Goal: Information Seeking & Learning: Learn about a topic

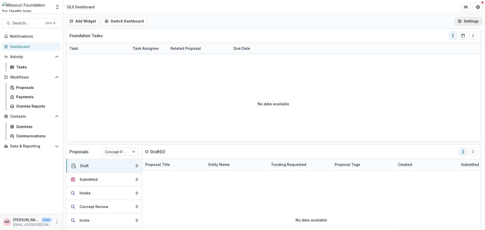
click at [477, 22] on button "Settings" at bounding box center [469, 21] width 28 height 8
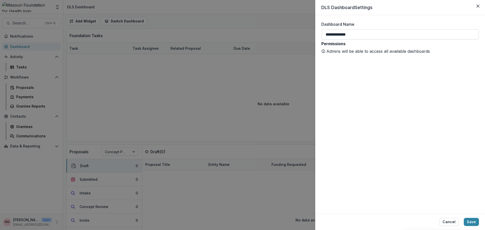
click at [369, 34] on input "**********" at bounding box center [400, 34] width 158 height 10
click at [469, 222] on button "Save" at bounding box center [471, 222] width 15 height 8
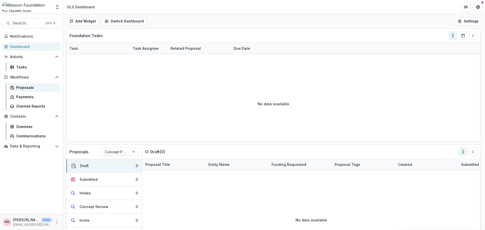
click at [25, 87] on div "Proposals" at bounding box center [36, 87] width 41 height 5
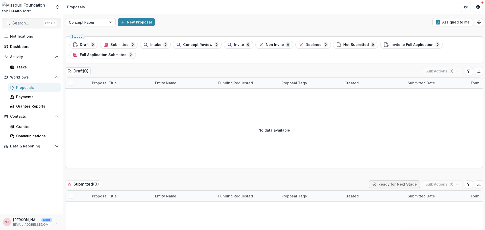
click at [27, 22] on span "Search..." at bounding box center [27, 23] width 30 height 5
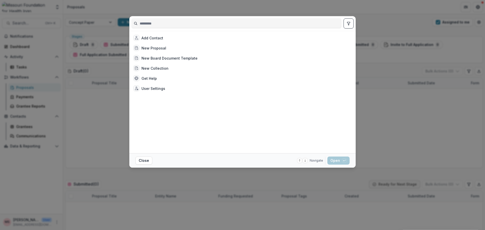
click at [151, 24] on input at bounding box center [237, 23] width 210 height 8
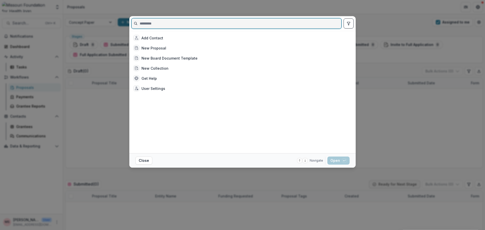
click at [195, 21] on input at bounding box center [237, 23] width 210 height 8
paste input "**********"
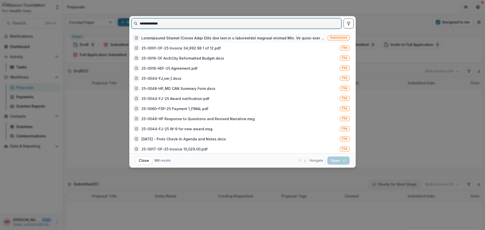
type input "**********"
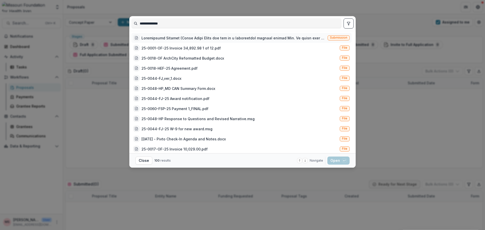
click at [226, 39] on div at bounding box center [234, 37] width 184 height 5
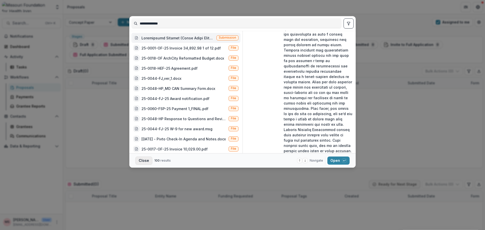
click at [144, 161] on button "Close" at bounding box center [143, 161] width 17 height 8
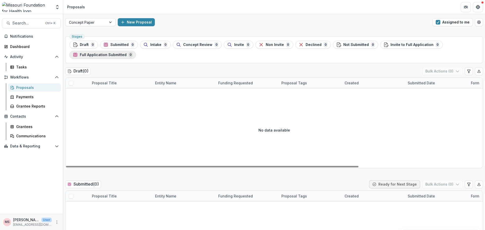
click at [107, 54] on span "Full Application Submitted" at bounding box center [103, 55] width 47 height 4
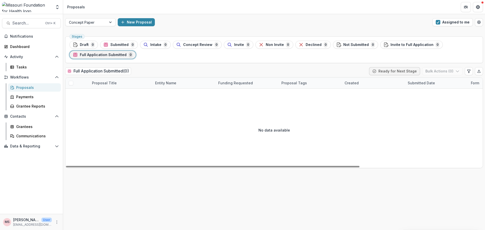
click at [71, 84] on span at bounding box center [71, 83] width 5 height 5
click at [460, 21] on button "Assigned to me" at bounding box center [453, 22] width 40 height 8
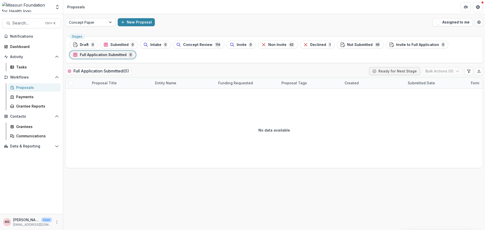
click at [35, 88] on div "Proposals" at bounding box center [36, 87] width 41 height 5
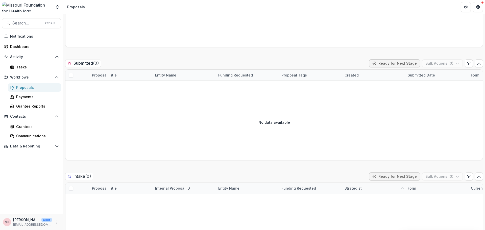
scroll to position [125, 0]
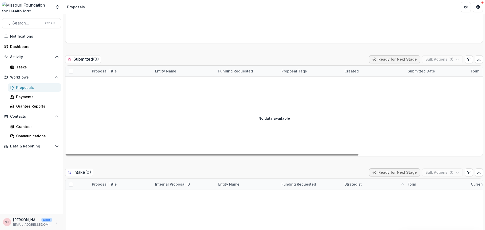
click at [72, 71] on span at bounding box center [71, 71] width 5 height 5
click at [70, 72] on span at bounding box center [71, 71] width 5 height 5
click at [103, 71] on div "Proposal Title" at bounding box center [104, 70] width 31 height 5
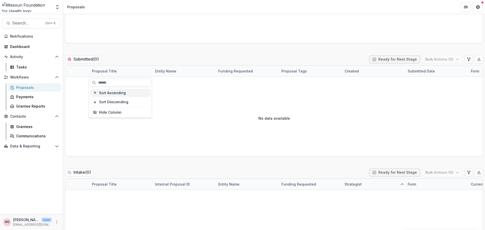
click at [95, 93] on icon "button" at bounding box center [95, 93] width 4 height 4
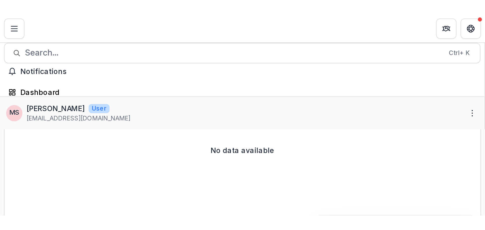
scroll to position [342, 0]
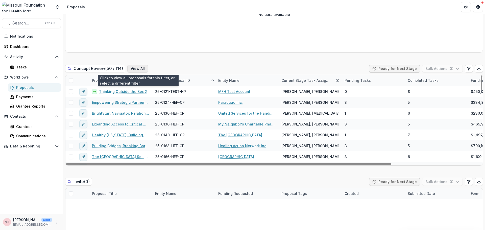
click at [136, 70] on button "View All" at bounding box center [137, 69] width 21 height 8
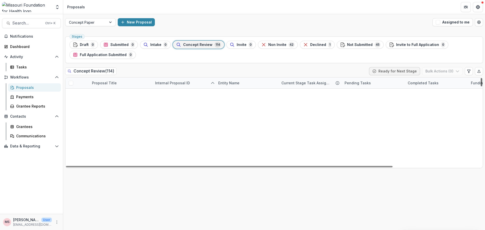
scroll to position [1159, 0]
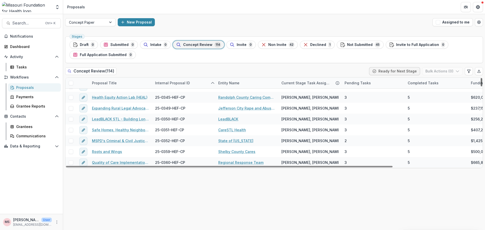
drag, startPoint x: 482, startPoint y: 82, endPoint x: 485, endPoint y: 193, distance: 110.2
click at [482, 86] on div at bounding box center [482, 82] width 2 height 8
drag, startPoint x: 482, startPoint y: 157, endPoint x: 479, endPoint y: 179, distance: 22.2
click at [481, 86] on div at bounding box center [482, 82] width 2 height 8
click at [211, 84] on icon "sorted ascending" at bounding box center [213, 83] width 4 height 4
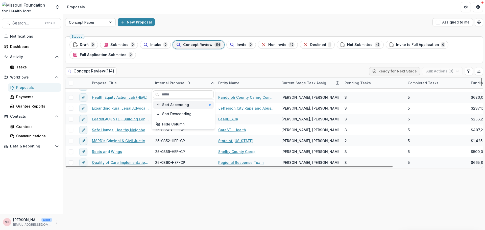
click at [190, 106] on div "Sort Ascending" at bounding box center [186, 105] width 49 height 4
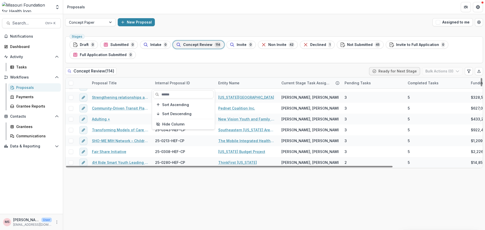
click at [196, 185] on div "Stages Draft 0 Submitted 0 Intake 0 Concept Review 114 Invite 0 Non Invite 42 D…" at bounding box center [274, 132] width 422 height 196
click at [208, 83] on div "Internal Proposal ID" at bounding box center [183, 83] width 63 height 11
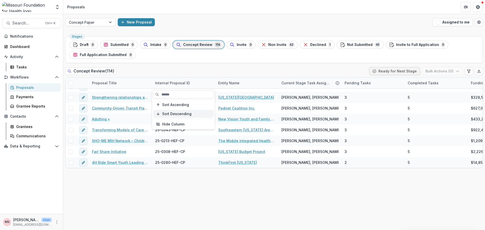
click at [181, 114] on span "Sort Descending" at bounding box center [176, 114] width 29 height 4
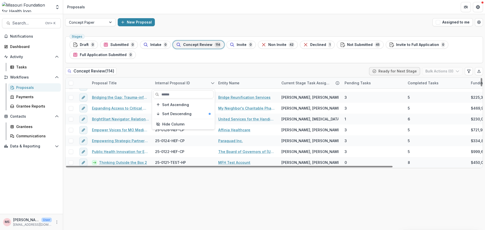
click at [187, 200] on div "Stages Draft 0 Submitted 0 Intake 0 Concept Review 114 Invite 0 Non Invite 42 D…" at bounding box center [274, 132] width 422 height 196
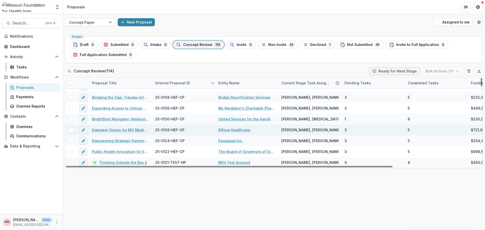
click at [129, 129] on link "Empower Voices for MO Medicaid Access" at bounding box center [120, 129] width 57 height 5
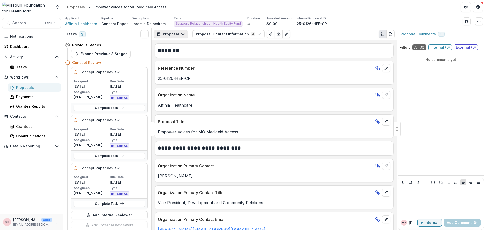
click at [173, 35] on button "Proposal" at bounding box center [171, 34] width 35 height 8
click at [171, 44] on div "Proposal" at bounding box center [187, 45] width 46 height 5
click at [143, 34] on circle "Toggle View Cancelled Tasks" at bounding box center [143, 34] width 0 height 0
click at [21, 68] on div "Tasks" at bounding box center [36, 66] width 41 height 5
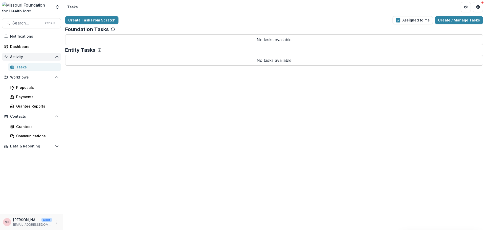
click at [18, 56] on span "Activity" at bounding box center [31, 57] width 43 height 4
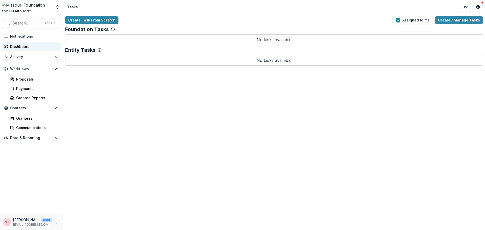
click at [17, 47] on div "Dashboard" at bounding box center [33, 46] width 47 height 5
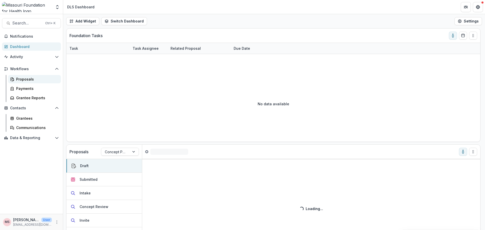
click at [22, 80] on div "Proposals" at bounding box center [36, 79] width 41 height 5
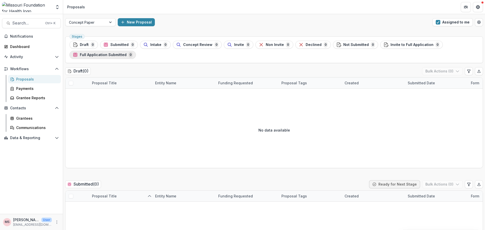
click at [119, 56] on span "Full Application Submitted" at bounding box center [103, 55] width 47 height 4
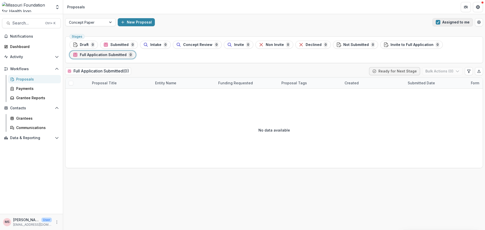
click at [438, 21] on span "button" at bounding box center [438, 22] width 5 height 5
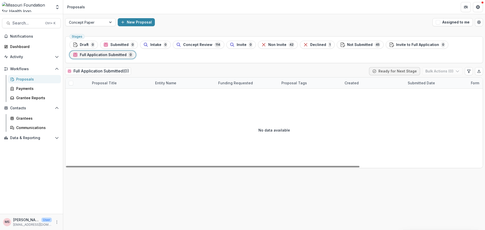
click at [72, 83] on span at bounding box center [71, 83] width 5 height 5
click at [90, 70] on h2 "Full Application Submitted ( 0 )" at bounding box center [98, 70] width 66 height 7
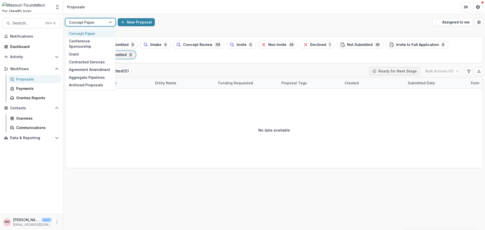
click at [104, 22] on div "Concept Paper" at bounding box center [85, 22] width 41 height 7
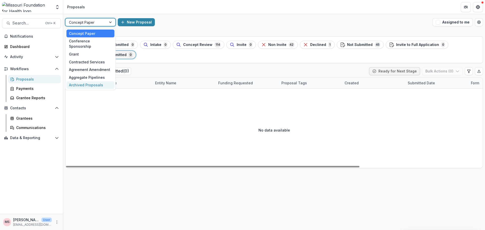
click at [103, 117] on div "No data available" at bounding box center [273, 130] width 417 height 76
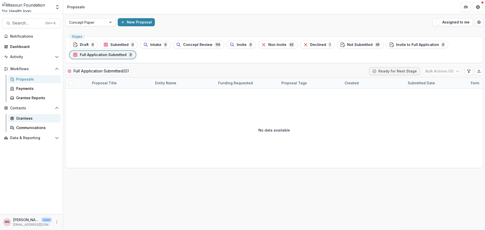
click at [27, 119] on div "Grantees" at bounding box center [36, 118] width 41 height 5
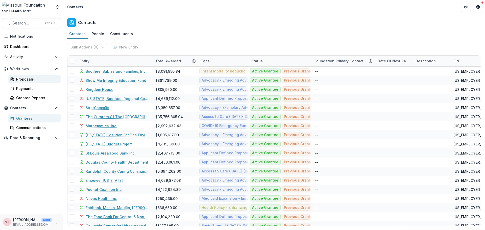
click at [29, 80] on div "Proposals" at bounding box center [36, 79] width 41 height 5
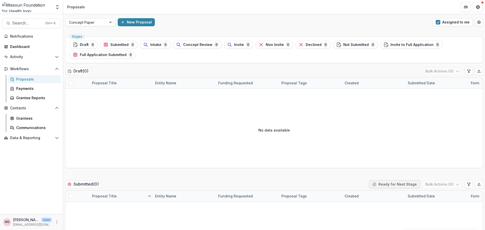
click at [73, 198] on span at bounding box center [71, 196] width 5 height 5
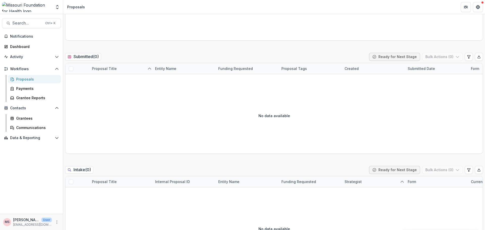
scroll to position [106, 0]
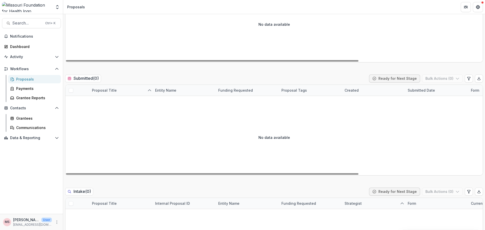
drag, startPoint x: 70, startPoint y: 90, endPoint x: 87, endPoint y: 81, distance: 19.1
click at [70, 89] on span at bounding box center [71, 90] width 5 height 5
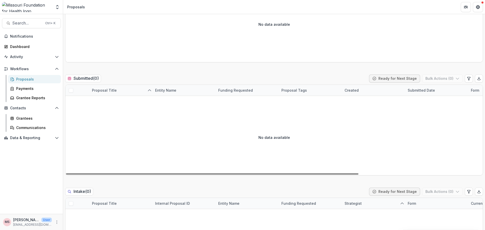
click at [89, 80] on h2 "Submitted ( 0 )" at bounding box center [83, 78] width 36 height 7
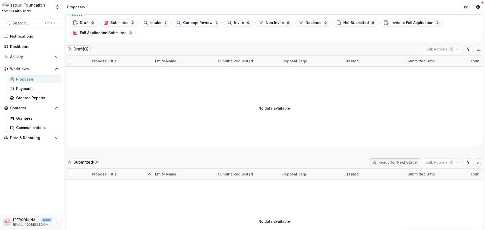
scroll to position [0, 0]
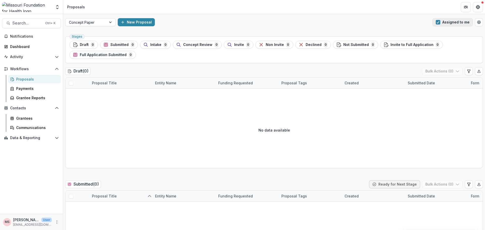
click at [436, 23] on span "button" at bounding box center [438, 22] width 5 height 5
click at [437, 23] on span "button" at bounding box center [438, 22] width 5 height 5
click at [438, 22] on span "button" at bounding box center [438, 22] width 5 height 5
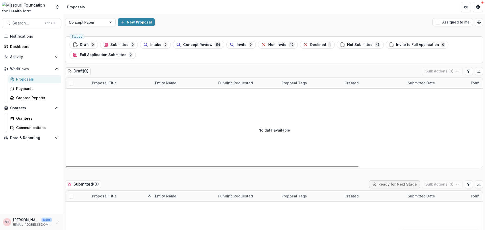
drag, startPoint x: 432, startPoint y: 163, endPoint x: 433, endPoint y: 149, distance: 13.9
click at [432, 162] on div "No data available" at bounding box center [273, 130] width 417 height 76
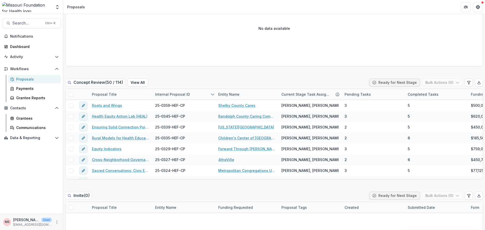
scroll to position [359, 0]
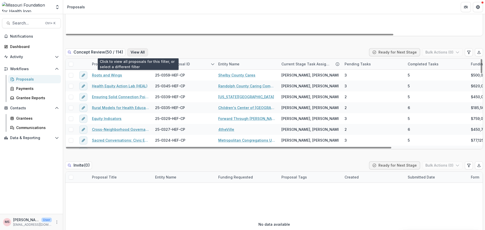
click at [137, 54] on button "View All" at bounding box center [137, 52] width 21 height 8
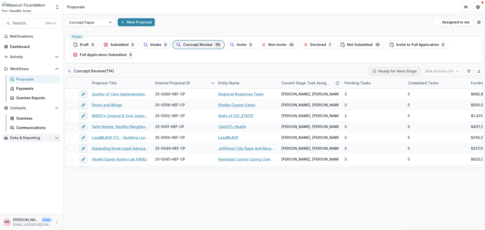
click at [58, 138] on icon "Open Data & Reporting" at bounding box center [57, 138] width 4 height 4
click at [31, 80] on div "Proposals" at bounding box center [36, 79] width 41 height 5
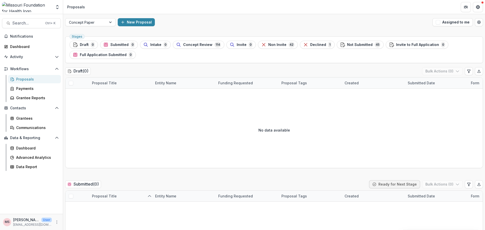
click at [26, 78] on div "Proposals" at bounding box center [36, 79] width 41 height 5
click at [25, 80] on div "Proposals" at bounding box center [36, 79] width 41 height 5
click at [24, 178] on div "Notifications Dashboard Activity Tasks Workflows Proposals Payments Grantee Rep…" at bounding box center [31, 123] width 63 height 182
click at [77, 185] on h2 "Submitted ( 0 )" at bounding box center [83, 184] width 36 height 7
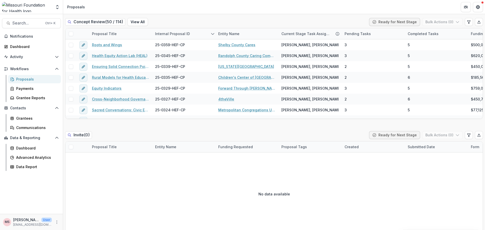
scroll to position [390, 0]
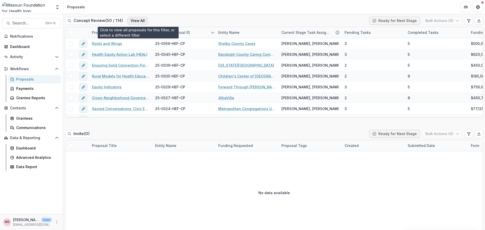
click at [138, 21] on button "View All" at bounding box center [137, 21] width 21 height 8
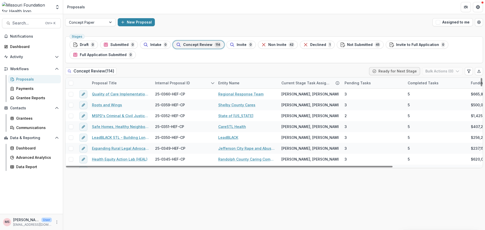
click at [213, 82] on icon "sorted descending" at bounding box center [213, 83] width 4 height 4
click at [185, 113] on span "Sort Descending" at bounding box center [176, 114] width 29 height 4
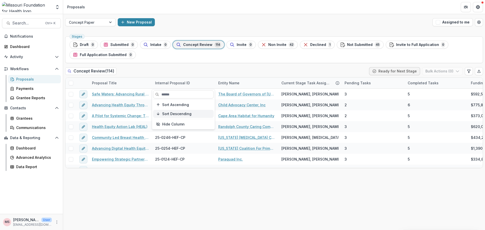
click at [185, 115] on span "Sort Descending" at bounding box center [176, 114] width 29 height 4
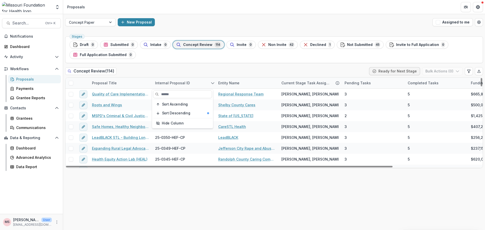
click at [198, 76] on div "Concept Review ( 114 ) Ready for Next Stage Bulk Actions ( 0 )" at bounding box center [274, 72] width 418 height 10
click at [211, 82] on icon "sorted descending" at bounding box center [213, 83] width 4 height 4
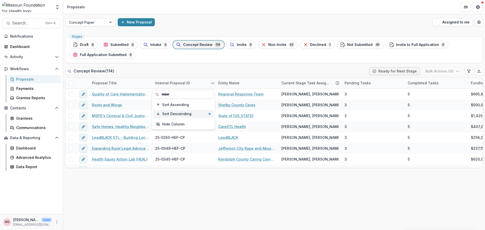
click at [158, 114] on icon "button" at bounding box center [158, 114] width 4 height 4
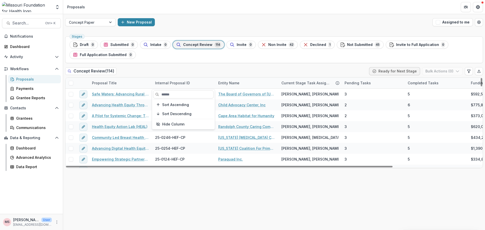
click at [208, 69] on div "Concept Review ( 114 ) Ready for Next Stage Bulk Actions ( 0 )" at bounding box center [274, 72] width 418 height 10
click at [180, 84] on div "Internal Proposal ID" at bounding box center [172, 82] width 41 height 5
click at [180, 106] on span "Sort Ascending" at bounding box center [175, 105] width 27 height 4
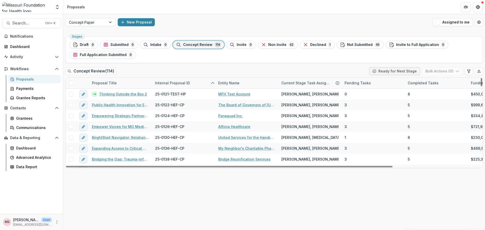
click at [192, 186] on div "Stages Draft 0 Submitted 0 Intake 0 Concept Review 114 Invite 0 Non Invite 42 D…" at bounding box center [274, 132] width 422 height 196
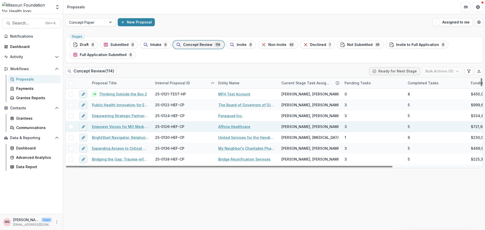
click at [137, 126] on link "Empower Voices for MO Medicaid Access" at bounding box center [120, 126] width 57 height 5
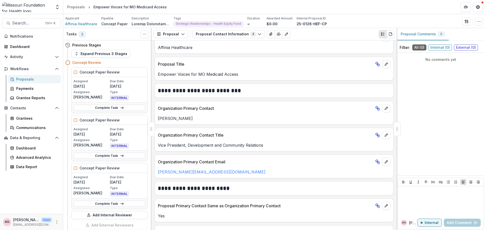
scroll to position [59, 0]
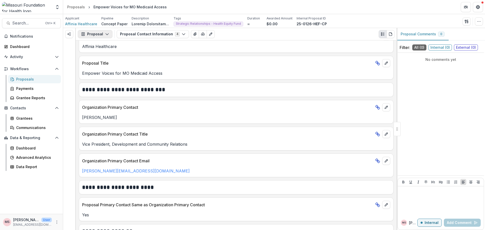
click at [106, 34] on icon "button" at bounding box center [107, 34] width 4 height 4
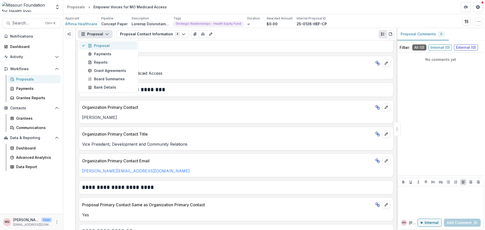
click at [103, 45] on div "Proposal" at bounding box center [111, 45] width 46 height 5
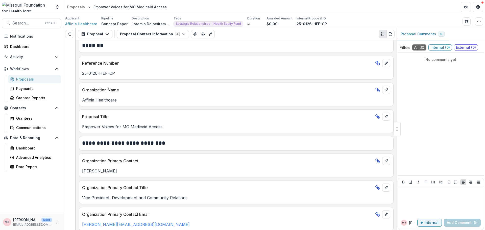
scroll to position [0, 0]
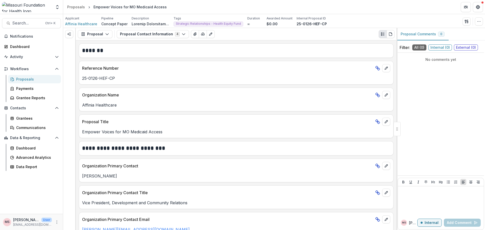
click at [377, 69] on line at bounding box center [378, 68] width 2 height 2
click at [97, 35] on button "Proposal" at bounding box center [95, 34] width 35 height 8
click at [110, 23] on p "Concept Paper" at bounding box center [114, 23] width 26 height 5
click at [108, 19] on p "Pipeline" at bounding box center [107, 18] width 12 height 5
click at [85, 25] on span "Affinia Healthcare" at bounding box center [81, 23] width 32 height 5
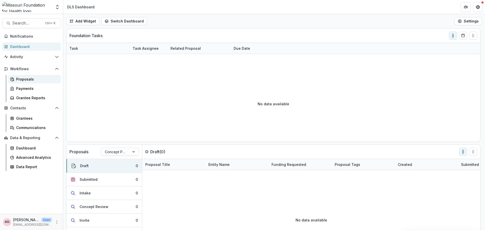
click at [20, 79] on div "Proposals" at bounding box center [36, 79] width 41 height 5
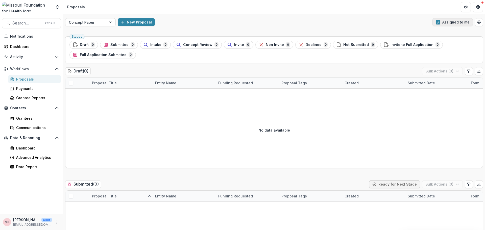
click at [438, 21] on span "button" at bounding box center [438, 22] width 5 height 5
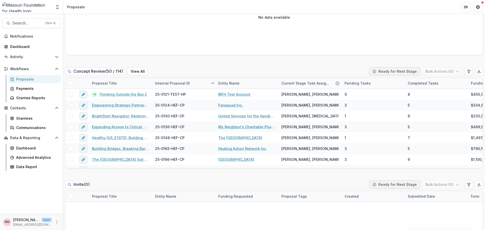
scroll to position [338, 0]
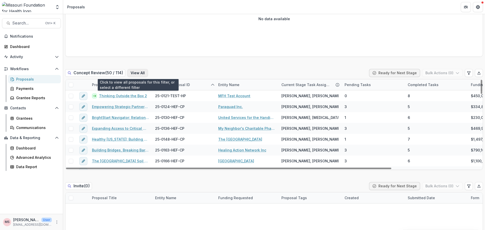
click at [141, 73] on button "View All" at bounding box center [137, 73] width 21 height 8
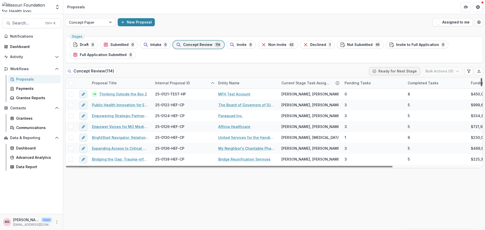
click at [482, 83] on div at bounding box center [482, 82] width 2 height 8
click at [482, 81] on div at bounding box center [482, 82] width 2 height 8
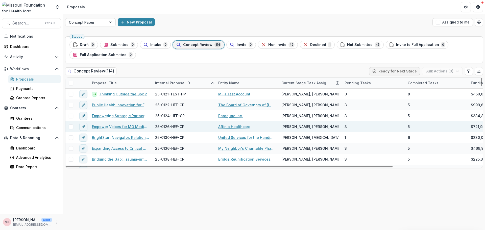
click at [72, 127] on span at bounding box center [71, 127] width 5 height 5
click at [458, 71] on icon "button" at bounding box center [458, 71] width 4 height 4
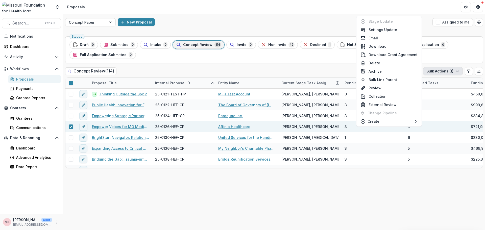
click at [458, 71] on icon "button" at bounding box center [458, 71] width 4 height 4
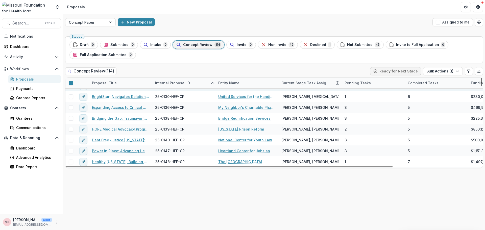
scroll to position [153, 0]
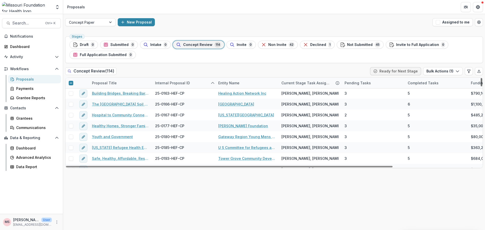
drag, startPoint x: 481, startPoint y: 84, endPoint x: 480, endPoint y: 94, distance: 10.4
click at [481, 86] on div at bounding box center [482, 82] width 2 height 8
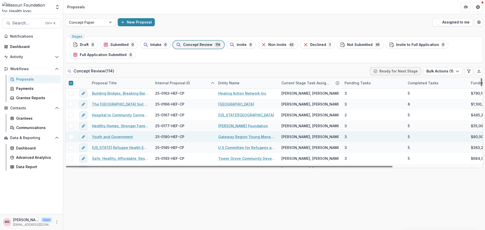
click at [71, 138] on span at bounding box center [71, 137] width 5 height 5
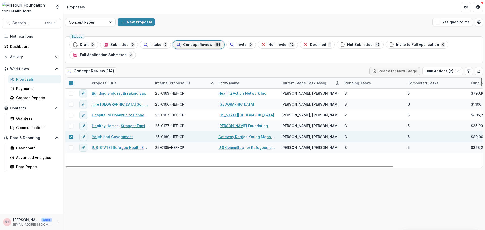
scroll to position [0, 0]
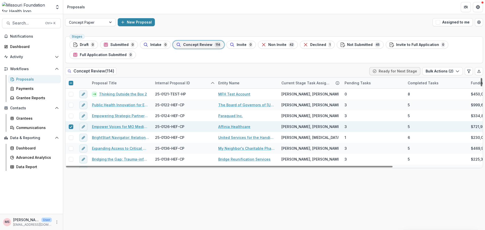
drag, startPoint x: 481, startPoint y: 93, endPoint x: 477, endPoint y: 80, distance: 14.4
click at [481, 80] on div at bounding box center [482, 82] width 2 height 8
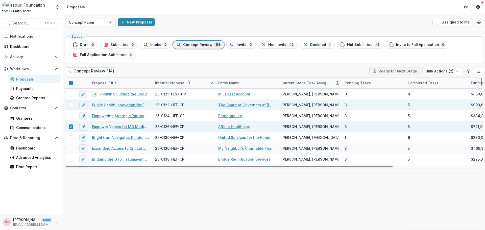
click at [71, 106] on span at bounding box center [71, 105] width 5 height 5
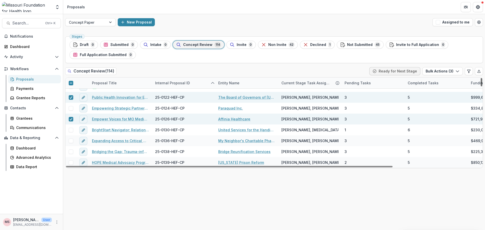
scroll to position [82, 0]
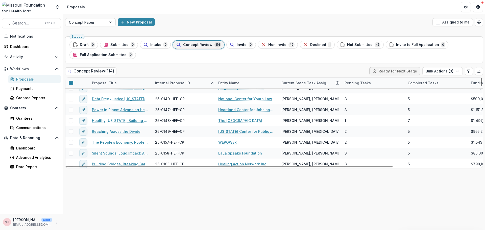
drag, startPoint x: 481, startPoint y: 83, endPoint x: 479, endPoint y: 89, distance: 5.9
click at [481, 86] on div at bounding box center [482, 82] width 2 height 8
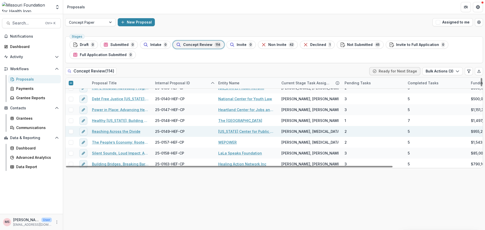
click at [71, 132] on span at bounding box center [71, 131] width 5 height 5
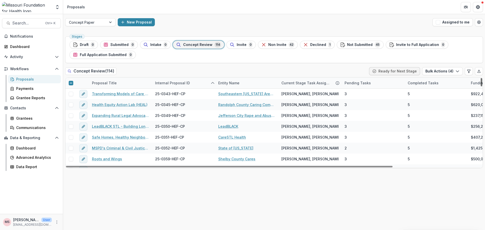
scroll to position [1159, 0]
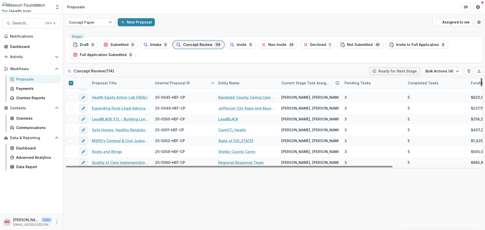
drag, startPoint x: 482, startPoint y: 87, endPoint x: 477, endPoint y: 194, distance: 107.2
click at [481, 86] on div at bounding box center [482, 82] width 2 height 8
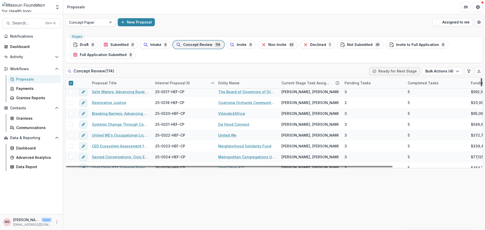
scroll to position [966, 0]
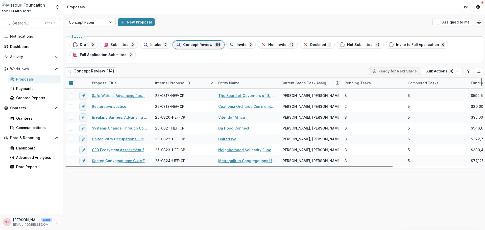
drag, startPoint x: 481, startPoint y: 161, endPoint x: 479, endPoint y: 148, distance: 13.4
click at [481, 86] on div at bounding box center [482, 82] width 2 height 8
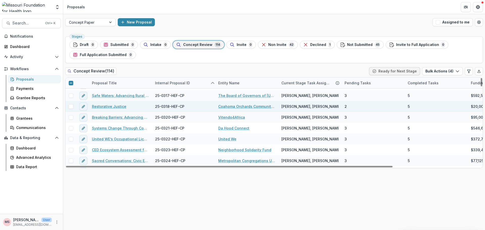
click at [72, 107] on span at bounding box center [71, 106] width 5 height 5
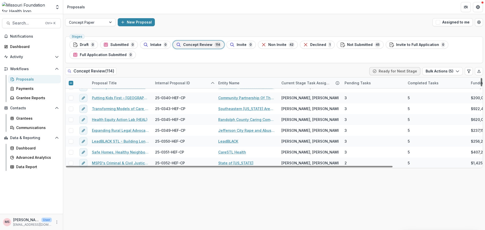
scroll to position [1141, 0]
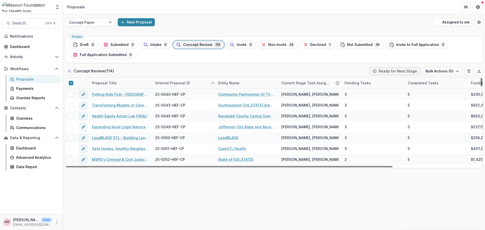
drag, startPoint x: 482, startPoint y: 147, endPoint x: 481, endPoint y: 158, distance: 11.9
click at [481, 86] on div at bounding box center [482, 82] width 2 height 8
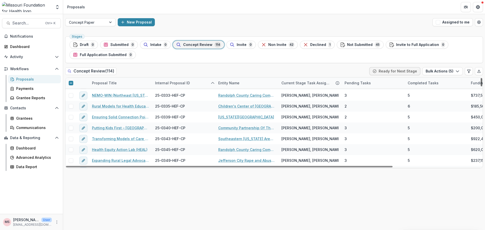
scroll to position [1081, 0]
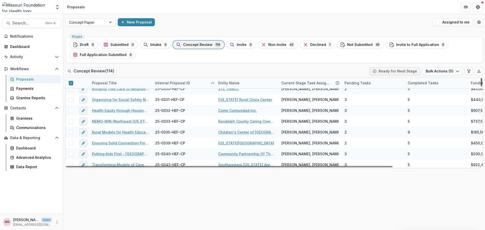
drag, startPoint x: 482, startPoint y: 161, endPoint x: 482, endPoint y: 157, distance: 4.0
click at [482, 86] on div at bounding box center [482, 82] width 2 height 8
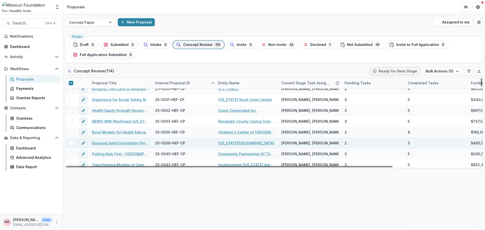
click at [71, 144] on span at bounding box center [71, 143] width 5 height 5
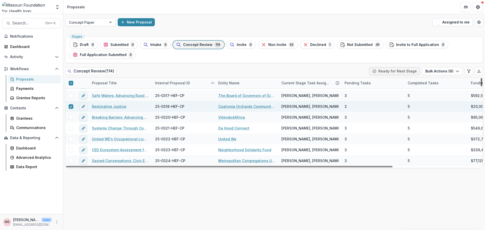
scroll to position [928, 0]
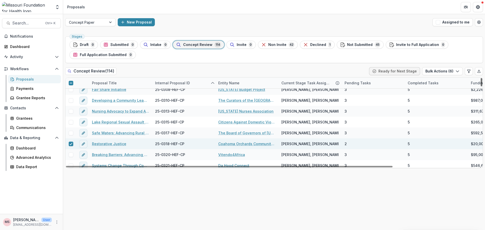
drag, startPoint x: 481, startPoint y: 154, endPoint x: 479, endPoint y: 144, distance: 10.5
click at [481, 86] on div at bounding box center [482, 82] width 2 height 8
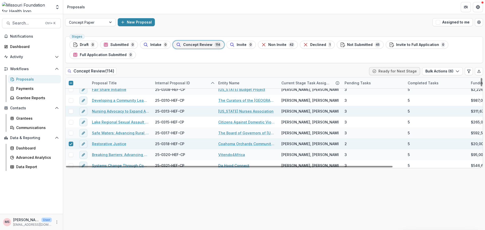
click at [71, 110] on span at bounding box center [71, 111] width 5 height 5
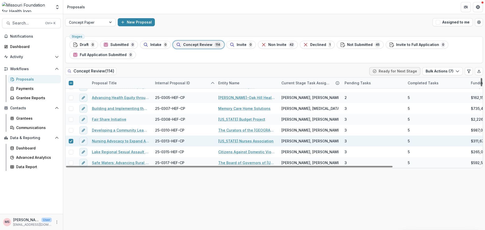
scroll to position [895, 0]
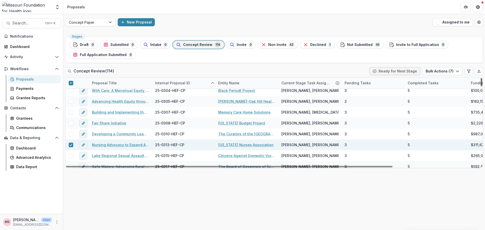
click at [481, 86] on div at bounding box center [482, 82] width 2 height 8
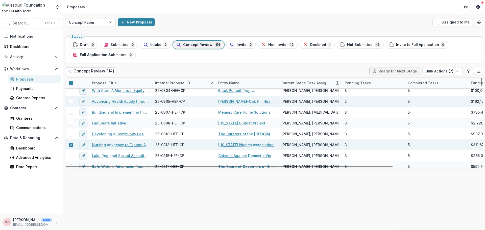
click at [70, 102] on span at bounding box center [71, 101] width 5 height 5
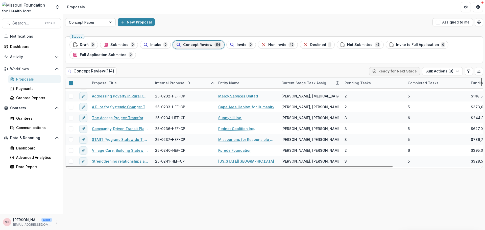
scroll to position [429, 0]
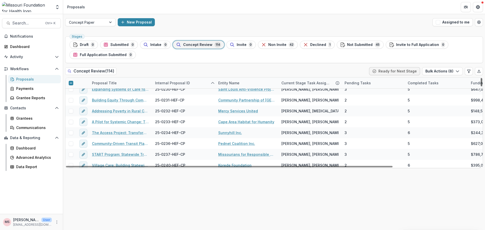
drag, startPoint x: 481, startPoint y: 141, endPoint x: 474, endPoint y: 110, distance: 32.4
click at [481, 86] on div at bounding box center [482, 82] width 2 height 8
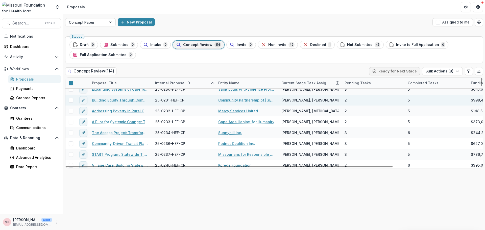
click at [73, 101] on span at bounding box center [71, 100] width 5 height 5
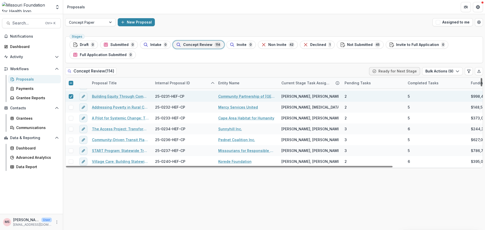
click at [481, 86] on div at bounding box center [482, 82] width 2 height 8
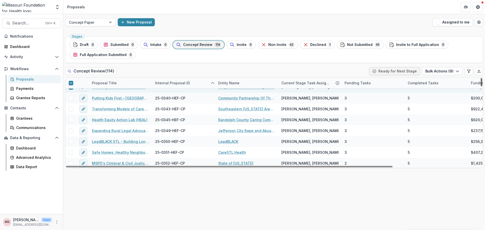
scroll to position [1159, 0]
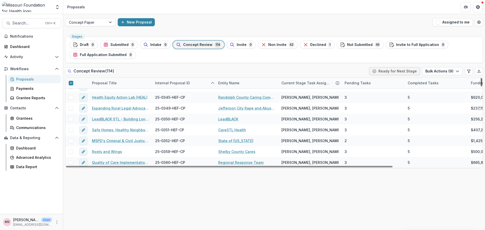
drag, startPoint x: 481, startPoint y: 111, endPoint x: 472, endPoint y: 166, distance: 56.4
click at [481, 86] on div at bounding box center [482, 82] width 2 height 8
drag, startPoint x: 481, startPoint y: 158, endPoint x: 483, endPoint y: 169, distance: 11.0
click at [482, 86] on div at bounding box center [482, 82] width 2 height 8
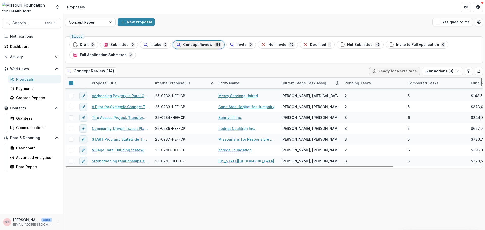
scroll to position [503, 0]
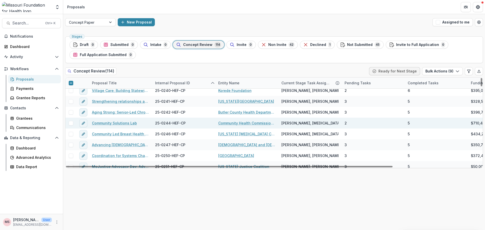
drag, startPoint x: 482, startPoint y: 160, endPoint x: 449, endPoint y: 120, distance: 52.1
click at [481, 86] on div at bounding box center [482, 82] width 2 height 8
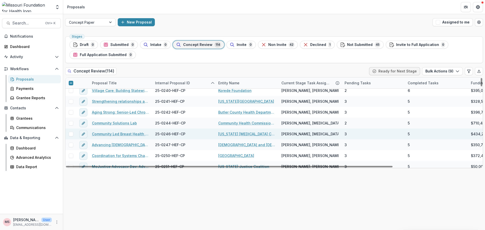
click at [73, 135] on span at bounding box center [71, 134] width 5 height 5
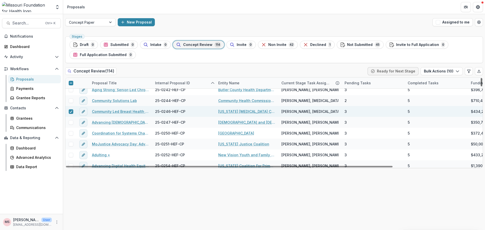
scroll to position [529, 0]
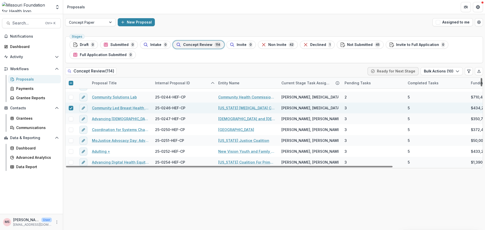
click at [481, 86] on div at bounding box center [482, 82] width 2 height 8
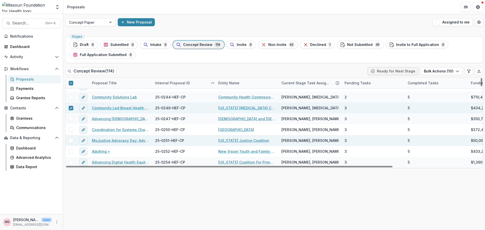
click at [72, 141] on span at bounding box center [71, 140] width 5 height 5
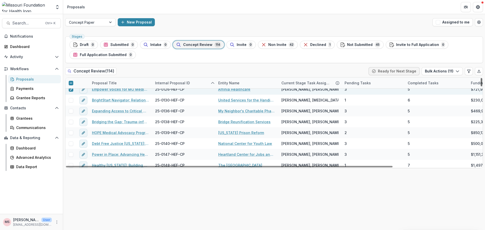
scroll to position [34, 0]
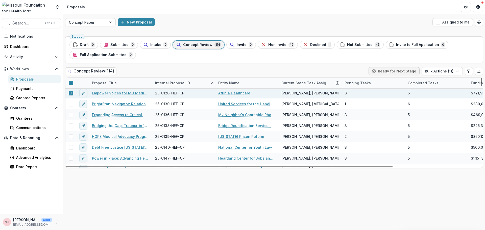
drag, startPoint x: 482, startPoint y: 119, endPoint x: 482, endPoint y: 85, distance: 33.6
click at [482, 85] on div at bounding box center [482, 82] width 2 height 8
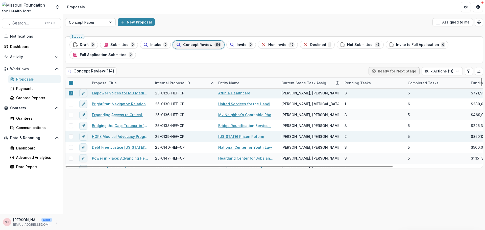
click at [71, 137] on span at bounding box center [71, 136] width 5 height 5
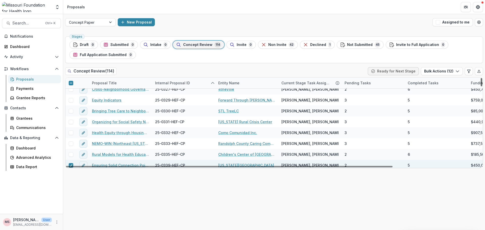
scroll to position [1085, 0]
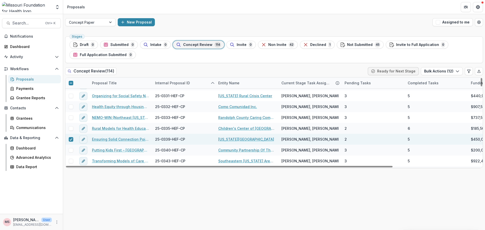
drag, startPoint x: 482, startPoint y: 85, endPoint x: 337, endPoint y: 171, distance: 167.9
click at [481, 86] on div at bounding box center [482, 82] width 2 height 8
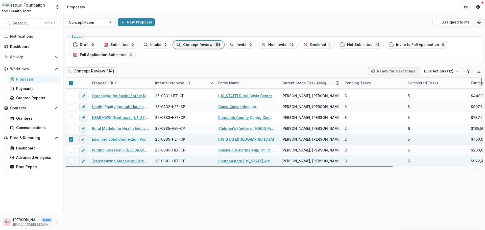
click at [73, 162] on span at bounding box center [71, 161] width 5 height 5
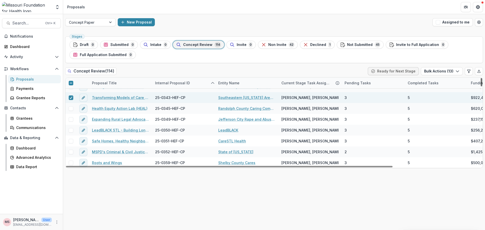
scroll to position [1156, 0]
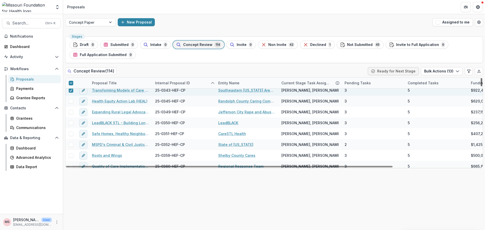
drag, startPoint x: 481, startPoint y: 156, endPoint x: 478, endPoint y: 161, distance: 6.0
click at [481, 86] on div at bounding box center [482, 82] width 2 height 8
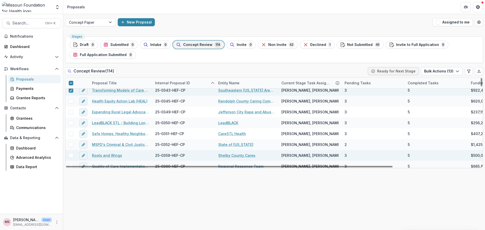
click at [70, 155] on span at bounding box center [71, 155] width 5 height 5
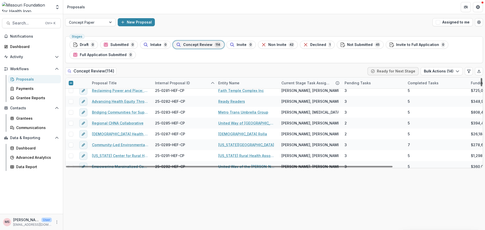
scroll to position [775, 0]
drag, startPoint x: 483, startPoint y: 160, endPoint x: 475, endPoint y: 135, distance: 26.8
click at [481, 86] on div at bounding box center [482, 82] width 2 height 8
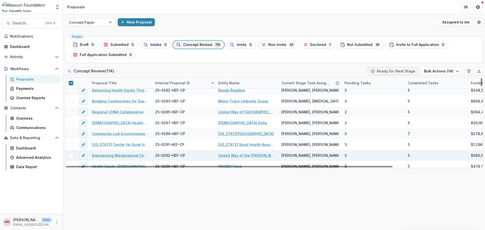
click at [71, 155] on span at bounding box center [71, 155] width 5 height 5
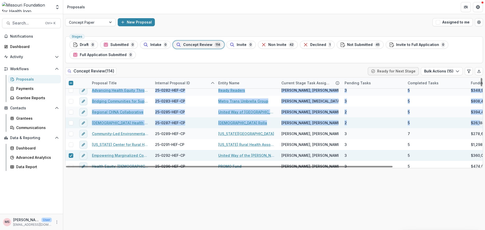
drag, startPoint x: 483, startPoint y: 135, endPoint x: 481, endPoint y: 125, distance: 10.6
click at [481, 125] on div "Stages Draft 0 Submitted 0 Intake 0 Concept Review 114 Invite 0 Non Invite 42 D…" at bounding box center [274, 132] width 422 height 196
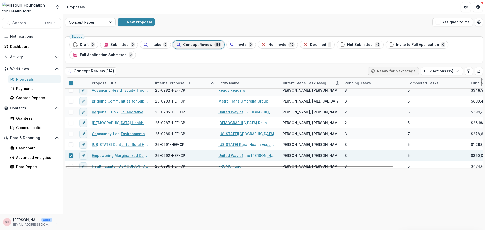
drag, startPoint x: 450, startPoint y: 220, endPoint x: 454, endPoint y: 206, distance: 14.5
click at [450, 220] on div "Stages Draft 0 Submitted 0 Intake 0 Concept Review 114 Invite 0 Non Invite 42 D…" at bounding box center [274, 132] width 422 height 196
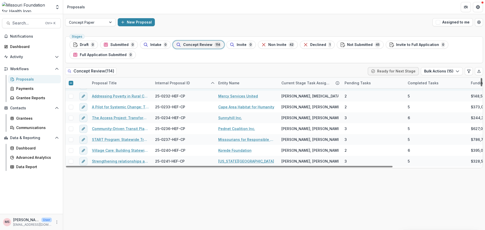
scroll to position [436, 0]
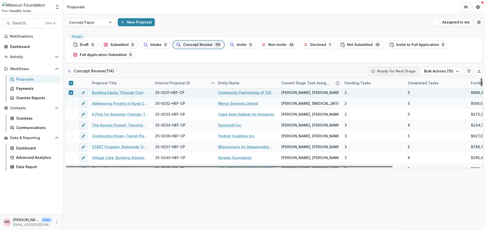
drag, startPoint x: 482, startPoint y: 136, endPoint x: 478, endPoint y: 113, distance: 23.3
click at [481, 86] on div at bounding box center [482, 82] width 2 height 8
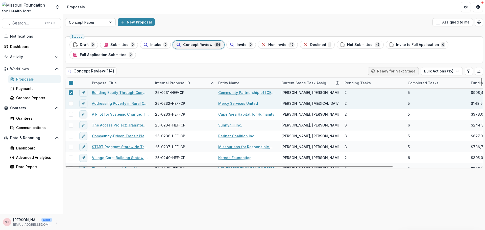
click at [70, 104] on span at bounding box center [71, 103] width 5 height 5
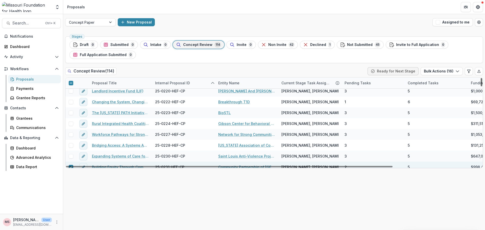
scroll to position [365, 0]
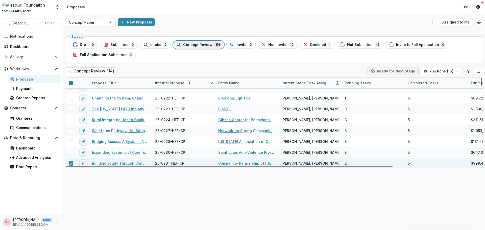
drag, startPoint x: 481, startPoint y: 112, endPoint x: 473, endPoint y: 107, distance: 9.2
click at [481, 86] on div at bounding box center [482, 82] width 2 height 8
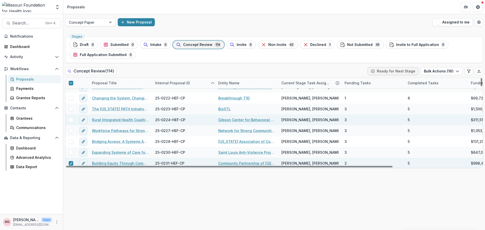
click at [71, 119] on span at bounding box center [71, 120] width 5 height 5
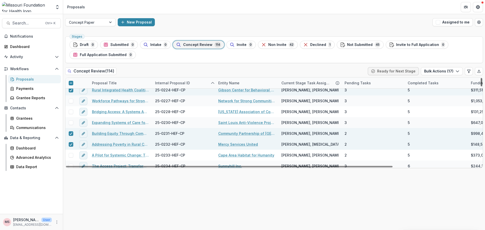
scroll to position [399, 0]
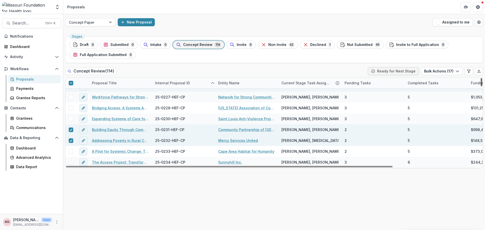
drag, startPoint x: 481, startPoint y: 105, endPoint x: 480, endPoint y: 107, distance: 2.6
click at [481, 86] on div at bounding box center [482, 82] width 2 height 8
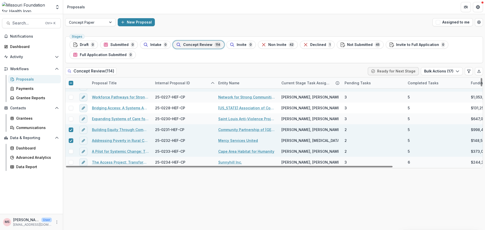
click at [70, 152] on span at bounding box center [71, 151] width 5 height 5
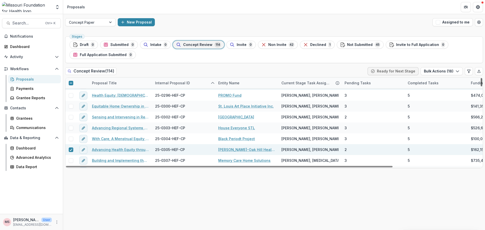
scroll to position [869, 0]
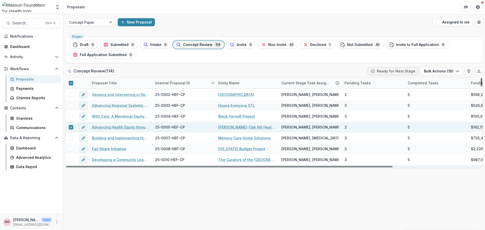
drag, startPoint x: 482, startPoint y: 110, endPoint x: 473, endPoint y: 142, distance: 33.0
click at [481, 86] on div at bounding box center [482, 82] width 2 height 8
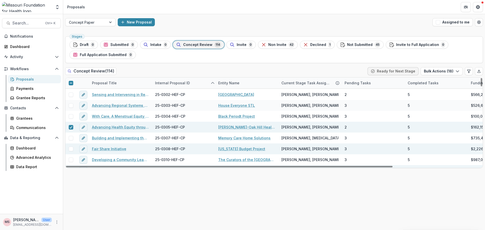
click at [71, 149] on span at bounding box center [71, 149] width 5 height 5
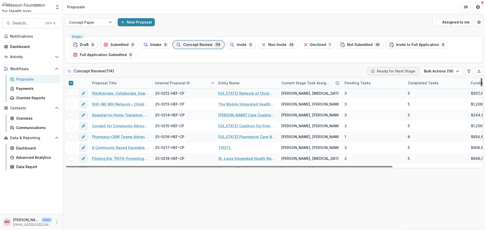
scroll to position [269, 0]
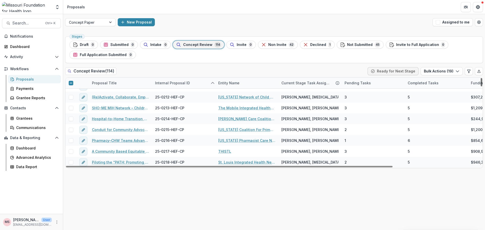
drag, startPoint x: 482, startPoint y: 142, endPoint x: 465, endPoint y: 101, distance: 44.1
click at [481, 86] on div at bounding box center [482, 82] width 2 height 8
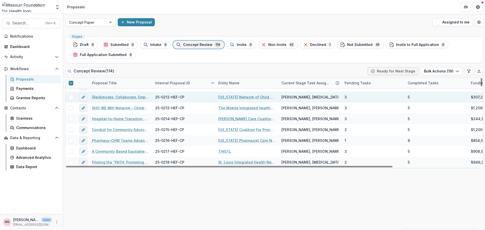
click at [72, 98] on span at bounding box center [71, 97] width 5 height 5
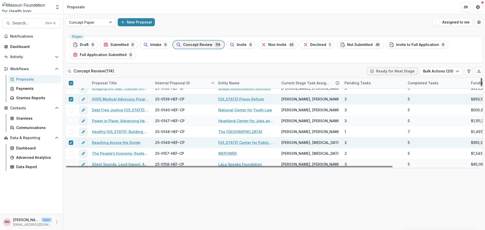
scroll to position [41, 0]
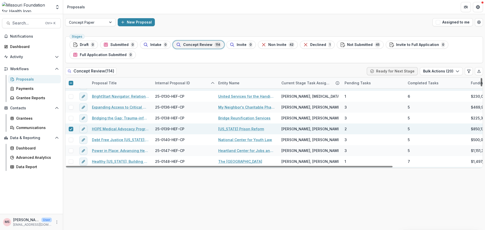
drag, startPoint x: 481, startPoint y: 101, endPoint x: 480, endPoint y: 85, distance: 15.5
click at [481, 85] on div at bounding box center [482, 82] width 2 height 8
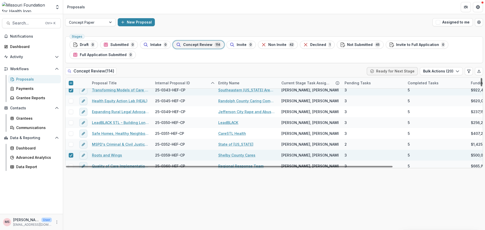
scroll to position [1159, 0]
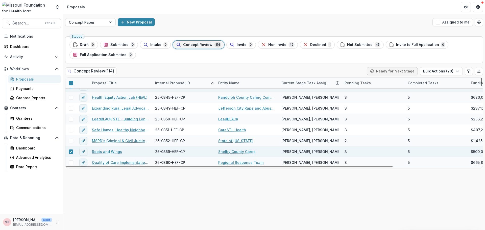
drag, startPoint x: 482, startPoint y: 84, endPoint x: 455, endPoint y: 161, distance: 81.2
click at [481, 86] on div at bounding box center [482, 82] width 2 height 8
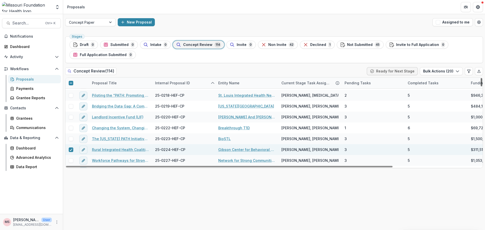
scroll to position [332, 0]
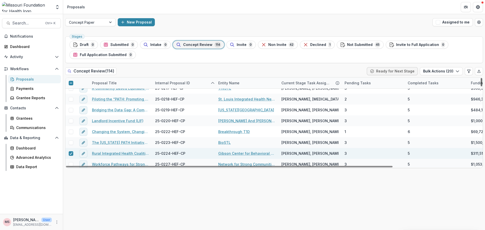
drag, startPoint x: 481, startPoint y: 160, endPoint x: 481, endPoint y: 104, distance: 56.1
click at [481, 86] on div at bounding box center [482, 82] width 2 height 8
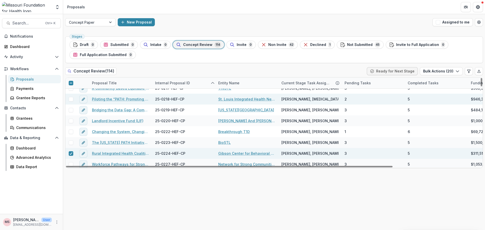
click at [70, 99] on span at bounding box center [71, 99] width 5 height 5
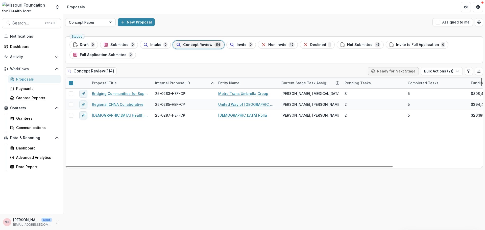
scroll to position [611, 0]
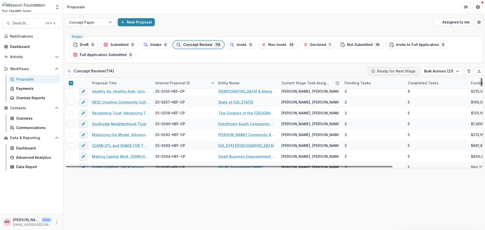
drag, startPoint x: 482, startPoint y: 107, endPoint x: 482, endPoint y: 126, distance: 19.0
click at [482, 86] on div at bounding box center [482, 82] width 2 height 8
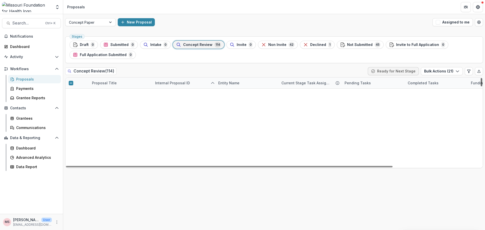
scroll to position [0, 0]
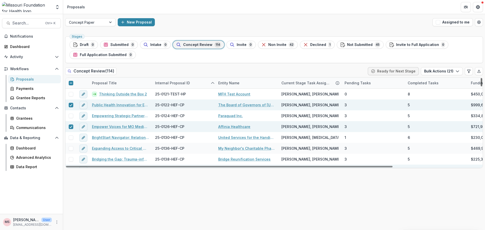
drag, startPoint x: 482, startPoint y: 124, endPoint x: 480, endPoint y: 67, distance: 57.4
click at [481, 78] on div at bounding box center [482, 82] width 2 height 8
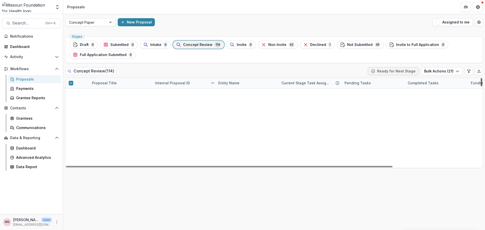
scroll to position [1159, 0]
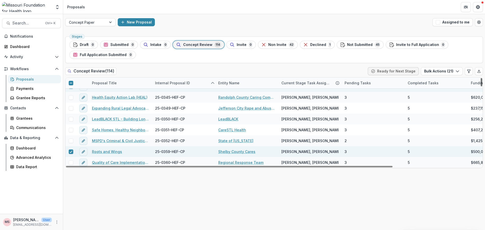
drag, startPoint x: 481, startPoint y: 82, endPoint x: 485, endPoint y: 183, distance: 101.2
click at [482, 86] on div at bounding box center [482, 82] width 2 height 8
drag, startPoint x: 481, startPoint y: 159, endPoint x: 479, endPoint y: 163, distance: 4.5
click at [481, 86] on div at bounding box center [482, 82] width 2 height 8
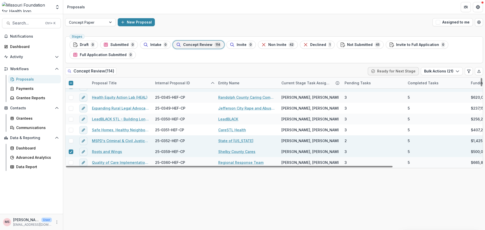
click at [74, 141] on div at bounding box center [70, 141] width 11 height 5
click at [71, 141] on span at bounding box center [71, 141] width 5 height 5
drag, startPoint x: 483, startPoint y: 161, endPoint x: 483, endPoint y: 155, distance: 5.8
click at [483, 155] on div "Stages Draft 0 Submitted 0 Intake 0 Concept Review 114 Invite 0 Non Invite 42 D…" at bounding box center [274, 132] width 422 height 196
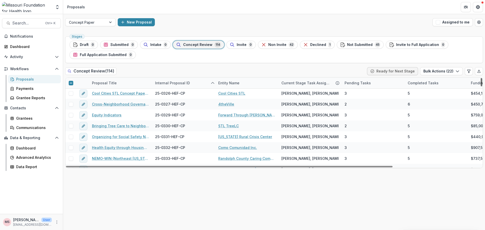
scroll to position [1040, 0]
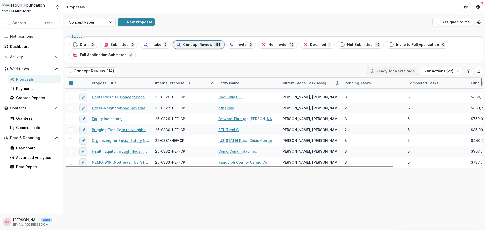
drag, startPoint x: 482, startPoint y: 160, endPoint x: 481, endPoint y: 152, distance: 8.1
click at [481, 86] on div at bounding box center [482, 82] width 2 height 8
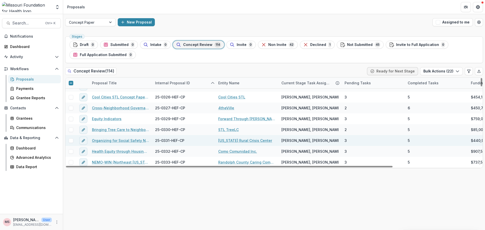
click at [72, 141] on span at bounding box center [71, 140] width 5 height 5
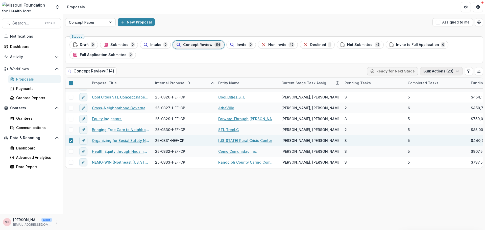
click at [457, 71] on icon "button" at bounding box center [458, 71] width 4 height 4
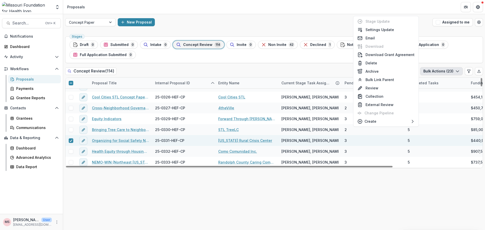
click at [459, 71] on polyline "button" at bounding box center [457, 72] width 3 height 2
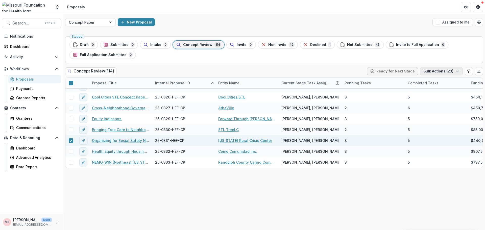
click at [459, 71] on polyline "button" at bounding box center [457, 72] width 3 height 2
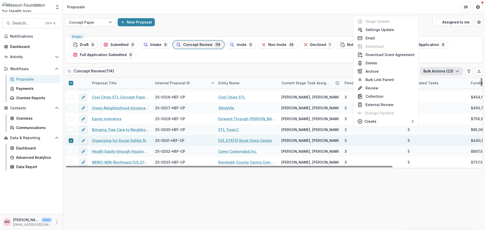
click at [71, 140] on polyline at bounding box center [71, 141] width 2 height 2
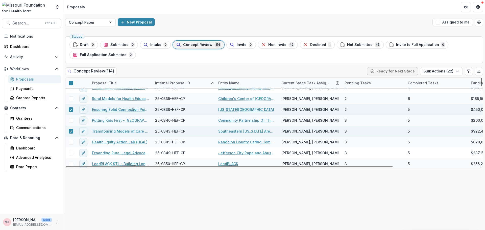
scroll to position [1111, 0]
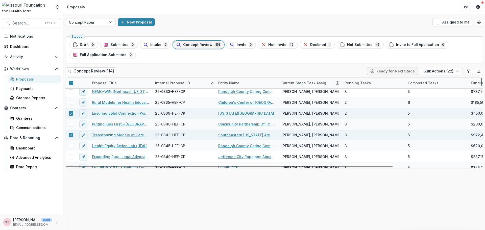
drag, startPoint x: 482, startPoint y: 154, endPoint x: 485, endPoint y: 159, distance: 5.4
click at [482, 86] on div at bounding box center [482, 82] width 2 height 8
click at [71, 113] on polyline at bounding box center [71, 113] width 2 height 2
click at [71, 134] on icon at bounding box center [70, 135] width 3 height 3
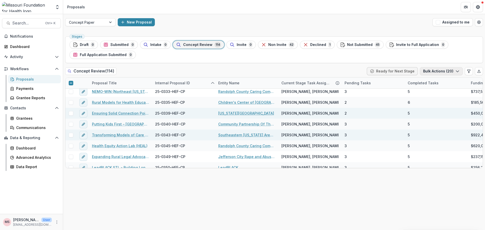
click at [458, 72] on icon "button" at bounding box center [458, 71] width 4 height 4
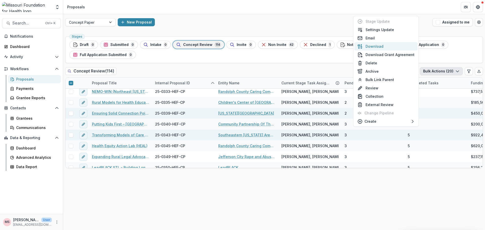
click at [378, 46] on button "Download" at bounding box center [386, 46] width 63 height 8
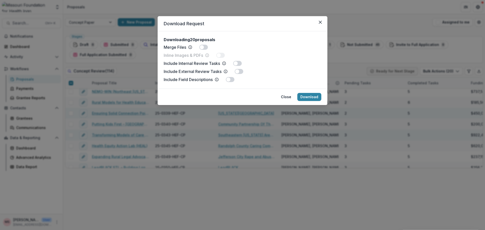
drag, startPoint x: 205, startPoint y: 47, endPoint x: 210, endPoint y: 48, distance: 4.6
click at [206, 47] on span at bounding box center [203, 47] width 9 height 5
click at [309, 96] on button "Download" at bounding box center [309, 97] width 24 height 8
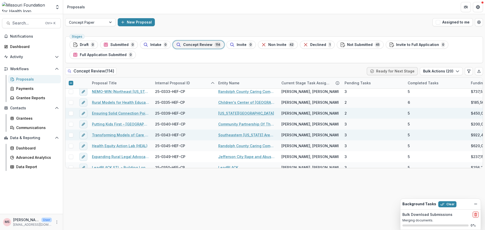
click at [439, 219] on p "Merging documents." at bounding box center [441, 220] width 76 height 5
click at [476, 204] on icon "Dismiss" at bounding box center [476, 204] width 4 height 4
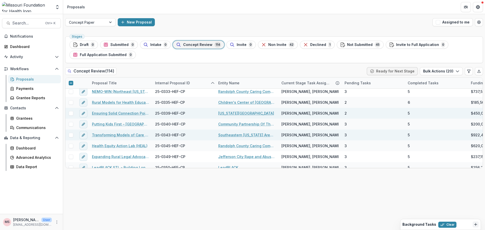
click at [463, 208] on div "Stages Draft 0 Submitted 0 Intake 0 Concept Review 114 Invite 0 Non Invite 42 D…" at bounding box center [274, 132] width 422 height 196
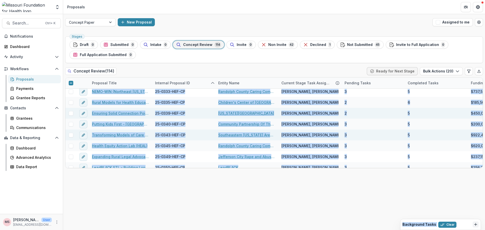
drag, startPoint x: 461, startPoint y: 224, endPoint x: 459, endPoint y: 214, distance: 10.7
click at [459, 214] on div "Skip to content Team Settings Proposals Search... Ctrl + K Notifications Dashbo…" at bounding box center [242, 115] width 485 height 230
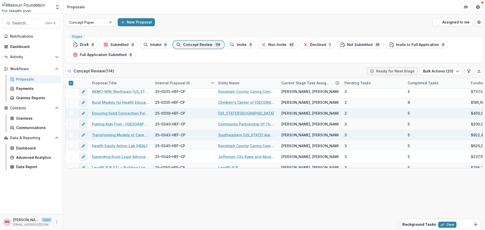
click at [465, 214] on div "Stages Draft 0 Submitted 0 Intake 0 Concept Review 114 Invite 0 Non Invite 42 D…" at bounding box center [274, 132] width 422 height 196
click at [470, 226] on div "Background Tasks Clear" at bounding box center [437, 224] width 68 height 7
click at [475, 224] on icon "Dismiss" at bounding box center [476, 225] width 4 height 4
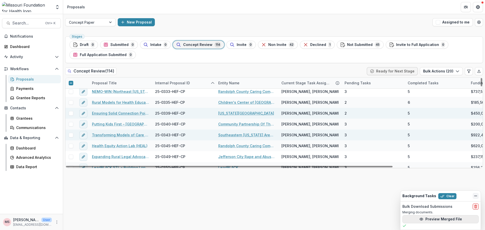
click at [455, 219] on button "Preview Merged File" at bounding box center [441, 219] width 76 height 8
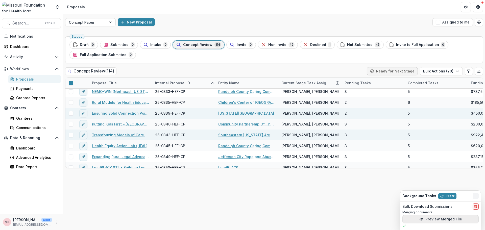
click at [447, 219] on button "Preview Merged File" at bounding box center [441, 219] width 76 height 8
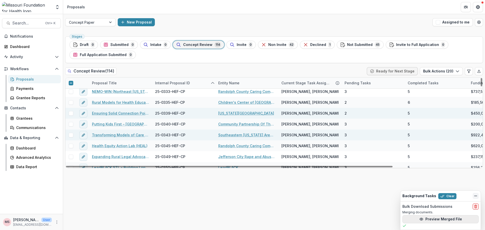
click at [431, 220] on button "Preview Merged File" at bounding box center [441, 219] width 76 height 8
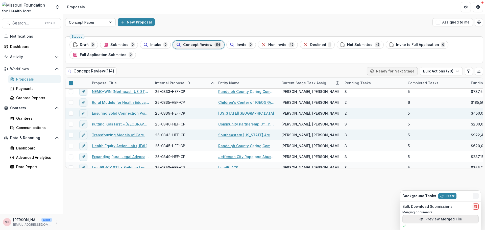
click at [422, 217] on button "Preview Merged File" at bounding box center [441, 219] width 76 height 8
click at [417, 228] on div "Bulk Download Submissions Merging documents. Preview Merged File" at bounding box center [441, 216] width 80 height 28
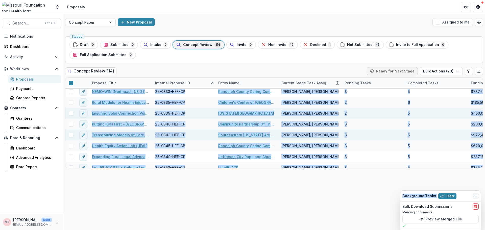
drag, startPoint x: 465, startPoint y: 194, endPoint x: 460, endPoint y: 187, distance: 8.8
click at [460, 187] on div "Skip to content Team Settings Proposals Search... Ctrl + K Notifications Dashbo…" at bounding box center [242, 115] width 485 height 230
click at [468, 196] on div "Background Tasks Clear" at bounding box center [437, 196] width 68 height 7
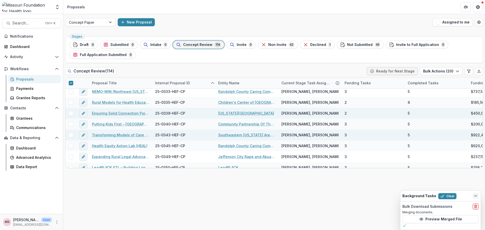
click at [475, 197] on icon "Dismiss" at bounding box center [476, 196] width 4 height 4
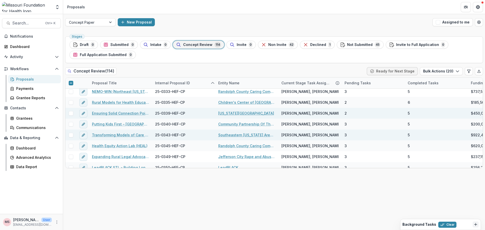
click at [468, 224] on div "Background Tasks Clear" at bounding box center [437, 224] width 68 height 7
click at [477, 224] on icon "Dismiss" at bounding box center [476, 225] width 4 height 4
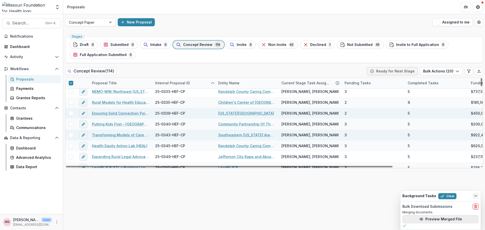
click at [452, 220] on button "Preview Merged File" at bounding box center [441, 219] width 76 height 8
click at [342, 225] on div "Stages Draft 0 Submitted 0 Intake 0 Concept Review 114 Invite 0 Non Invite 42 D…" at bounding box center [274, 132] width 422 height 196
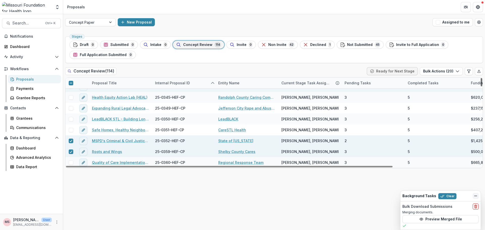
drag, startPoint x: 482, startPoint y: 156, endPoint x: 483, endPoint y: 172, distance: 16.2
click at [482, 86] on div at bounding box center [482, 82] width 2 height 8
click at [441, 71] on button "Bulk Actions ( 20 )" at bounding box center [441, 71] width 43 height 8
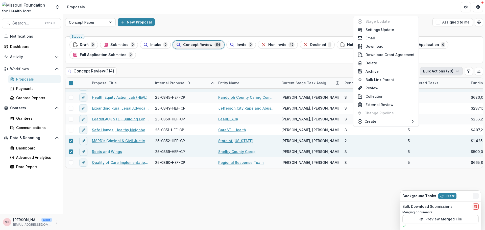
click at [304, 209] on div "Stages Draft 0 Submitted 0 Intake 0 Concept Review 114 Invite 0 Non Invite 42 D…" at bounding box center [274, 132] width 422 height 196
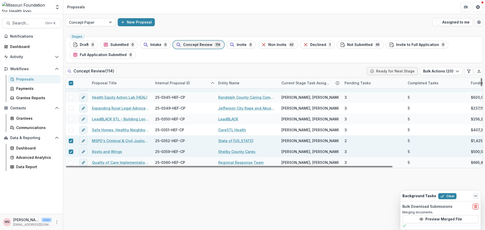
click at [104, 143] on link "MSPD's Criminal & Civil Justice Partnership" at bounding box center [120, 140] width 57 height 5
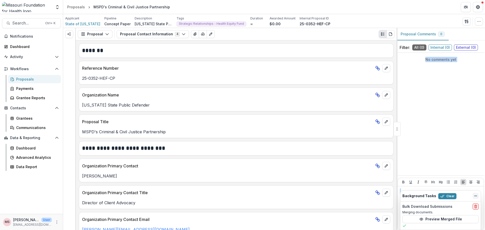
drag, startPoint x: 398, startPoint y: 97, endPoint x: 399, endPoint y: 133, distance: 36.4
click at [399, 133] on div "Proposal Comments 0 Filter: All ( 0 ) Internal ( 0 ) External ( 0 ) No comments…" at bounding box center [441, 129] width 88 height 202
click at [106, 26] on p "Concept Paper" at bounding box center [117, 23] width 26 height 5
click at [174, 34] on button "Proposal Contact Information 4" at bounding box center [153, 34] width 72 height 8
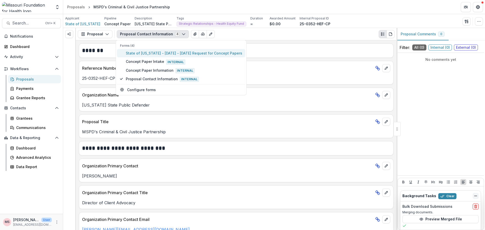
click at [158, 54] on span "State of Missouri - 2025 - 2025 Request for Concept Papers" at bounding box center [184, 53] width 117 height 5
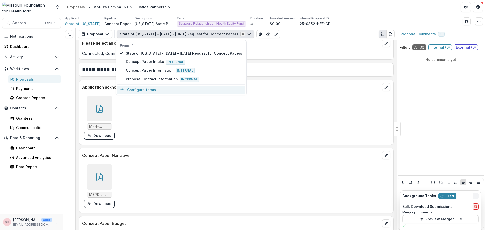
scroll to position [1253, 0]
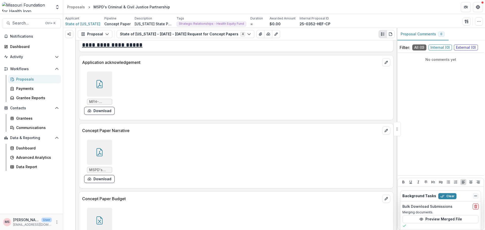
click at [101, 156] on icon at bounding box center [100, 152] width 8 height 8
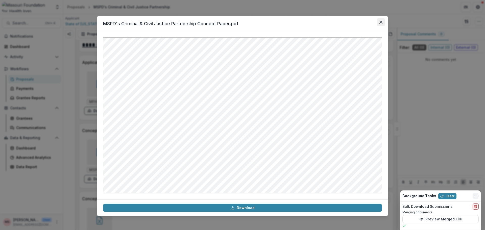
click at [382, 24] on icon "Close" at bounding box center [381, 22] width 3 height 3
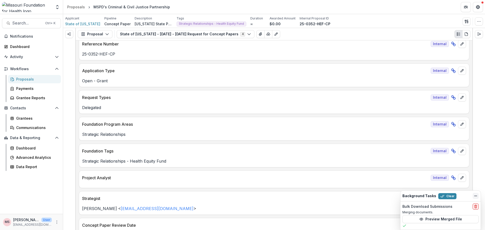
scroll to position [0, 0]
